Goal: Find specific page/section: Find specific page/section

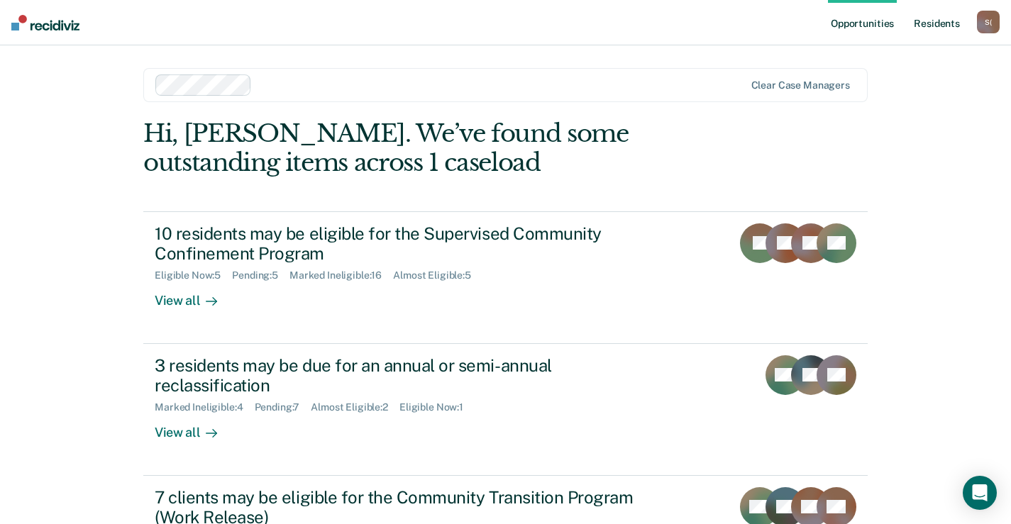
click at [942, 26] on link "Resident s" at bounding box center [937, 22] width 52 height 45
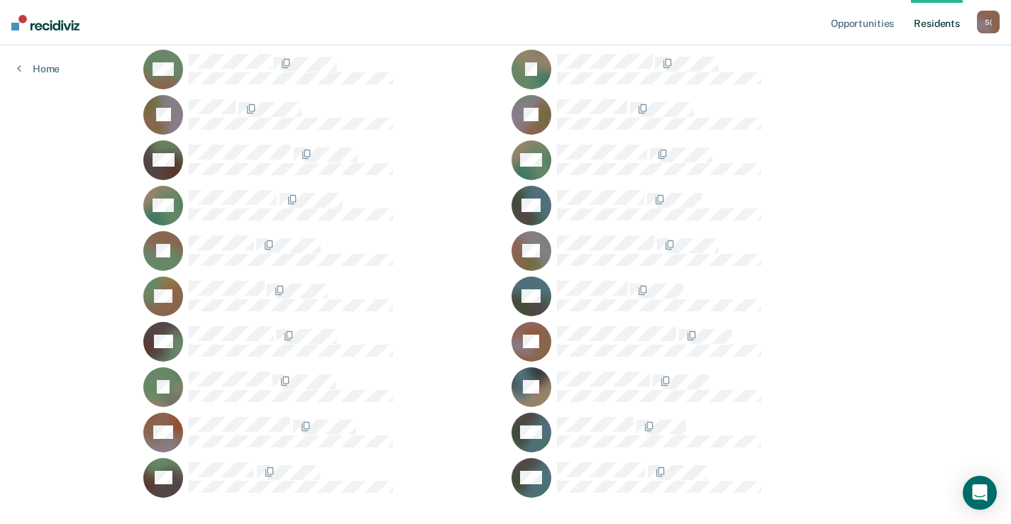
scroll to position [738, 0]
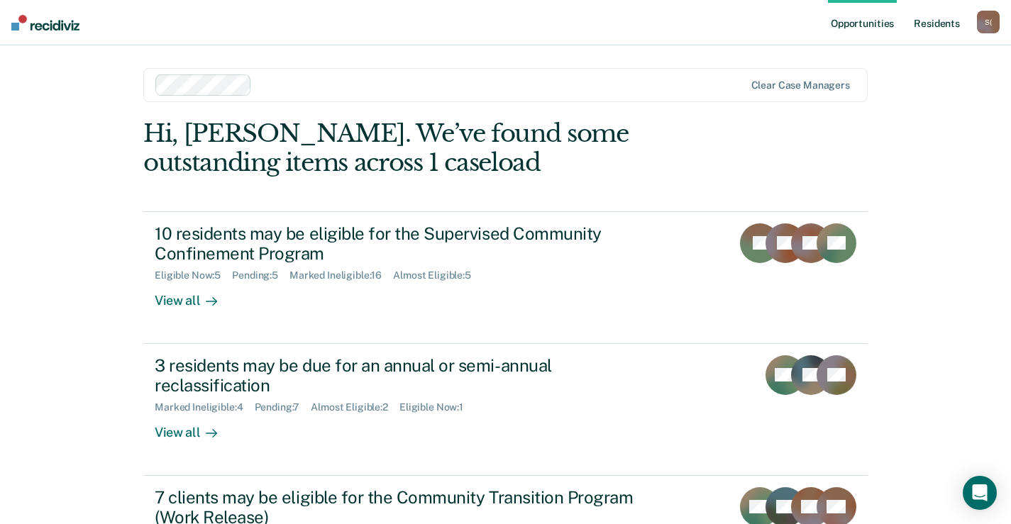
click at [938, 28] on link "Resident s" at bounding box center [937, 22] width 52 height 45
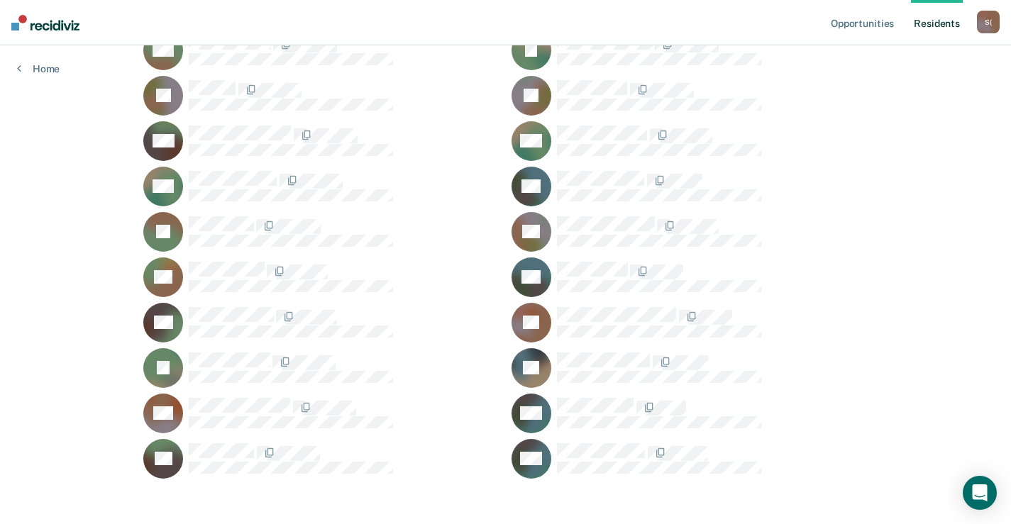
scroll to position [738, 0]
